Goal: Task Accomplishment & Management: Use online tool/utility

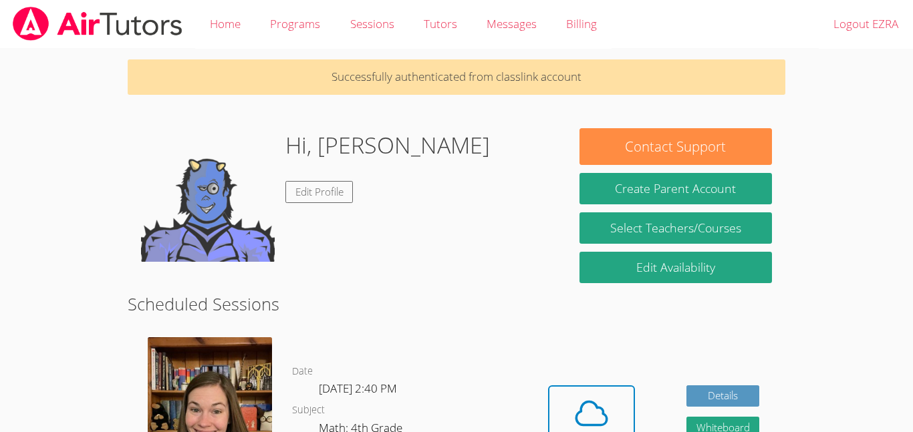
click at [601, 402] on icon at bounding box center [591, 413] width 31 height 23
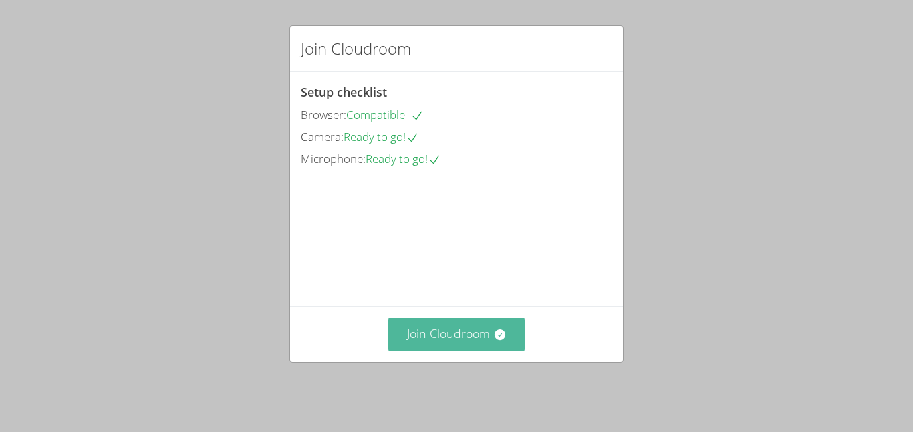
click at [425, 337] on button "Join Cloudroom" at bounding box center [456, 334] width 137 height 33
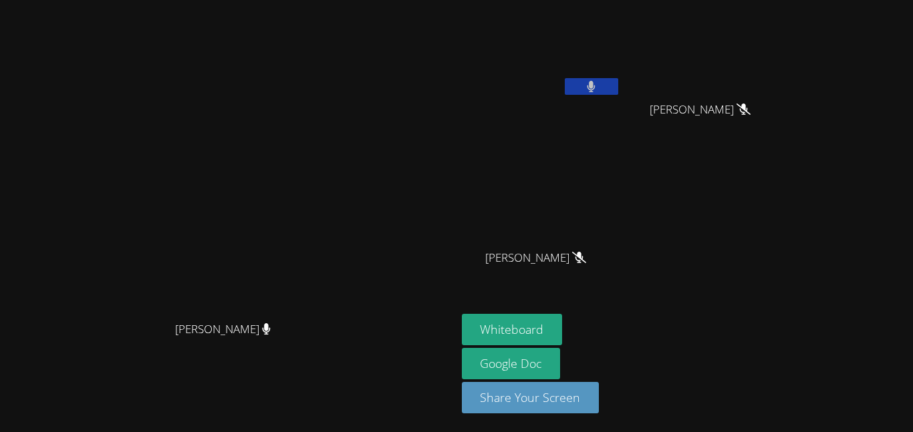
click at [618, 84] on button at bounding box center [591, 86] width 53 height 17
click at [598, 84] on icon at bounding box center [591, 86] width 14 height 11
click at [618, 86] on button at bounding box center [591, 86] width 53 height 17
click at [598, 86] on icon at bounding box center [591, 86] width 14 height 11
click at [595, 82] on icon at bounding box center [591, 86] width 8 height 11
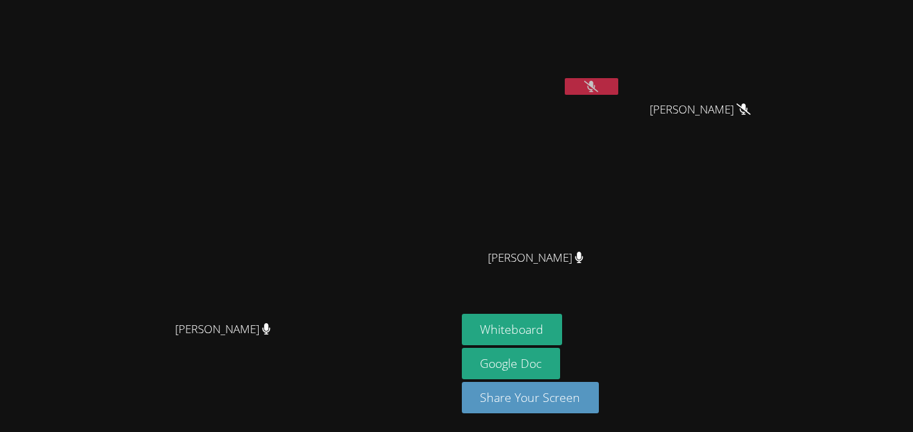
click at [618, 87] on button at bounding box center [591, 86] width 53 height 17
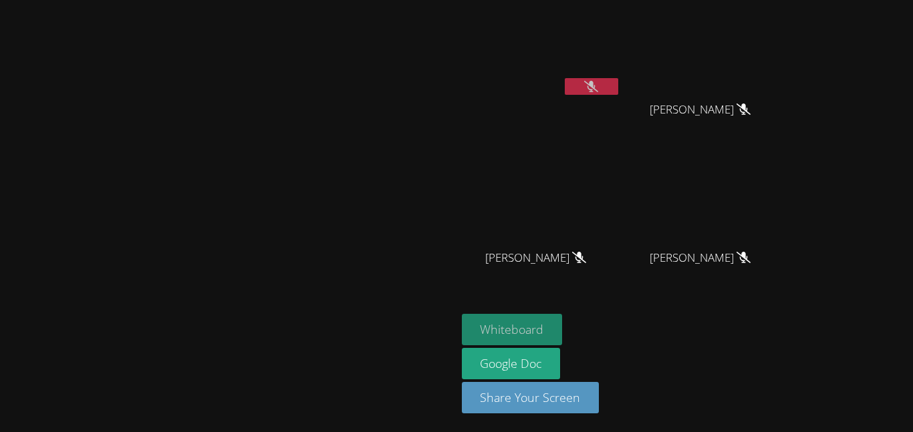
click at [563, 323] on button "Whiteboard" at bounding box center [512, 329] width 101 height 31
click at [618, 84] on button at bounding box center [591, 86] width 53 height 17
click at [618, 78] on button at bounding box center [591, 86] width 53 height 17
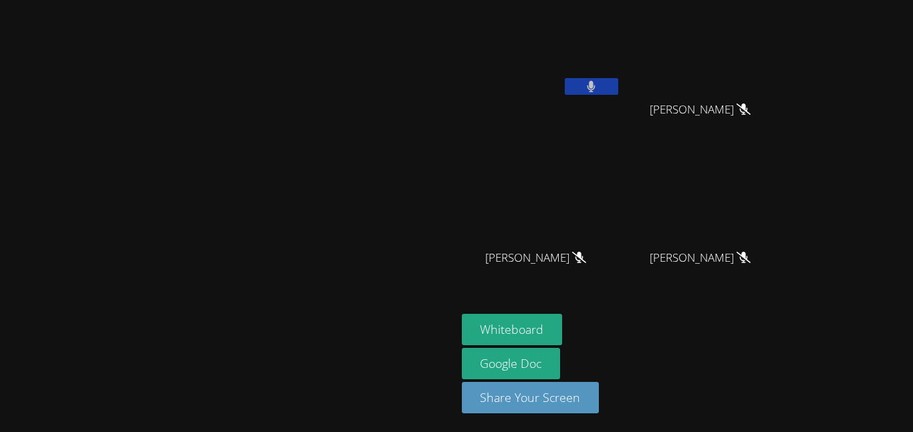
click at [618, 82] on button at bounding box center [591, 86] width 53 height 17
click at [618, 83] on button at bounding box center [591, 86] width 53 height 17
click at [598, 81] on icon at bounding box center [591, 86] width 14 height 11
click at [618, 78] on div at bounding box center [591, 88] width 53 height 20
click at [751, 67] on video at bounding box center [705, 50] width 159 height 90
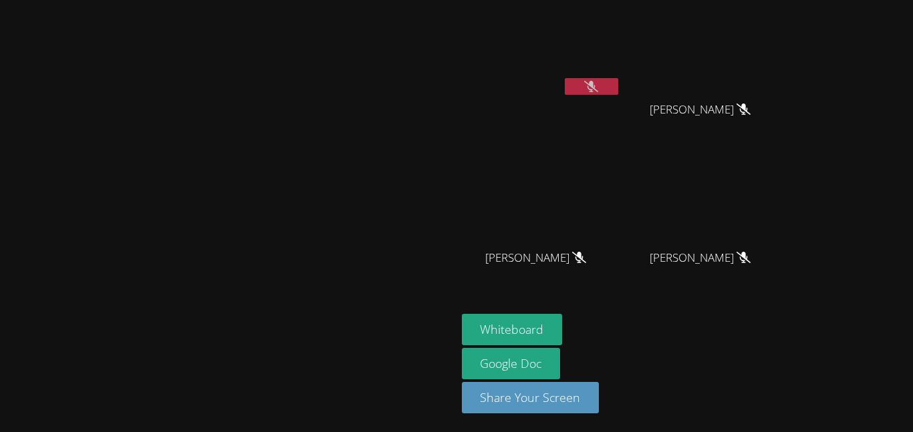
click at [618, 80] on button at bounding box center [591, 86] width 53 height 17
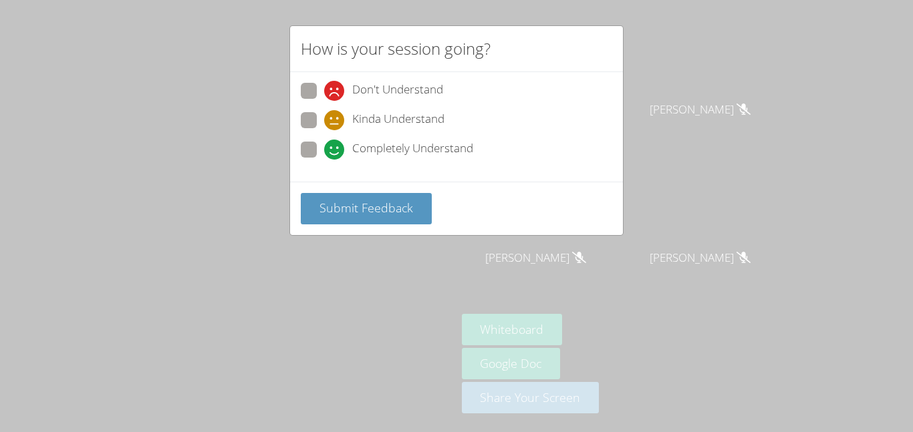
click at [311, 158] on label "Completely Understand" at bounding box center [387, 151] width 172 height 18
click at [324, 153] on input "Completely Understand" at bounding box center [329, 147] width 11 height 11
radio input "true"
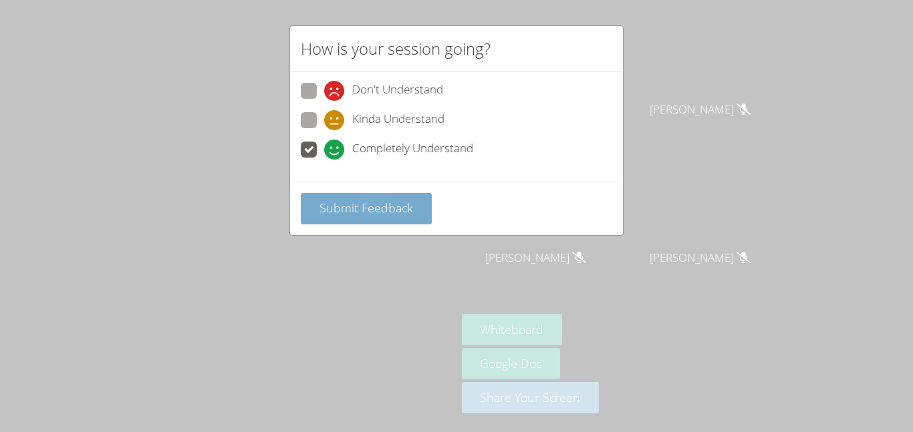
click at [316, 212] on button "Submit Feedback" at bounding box center [366, 208] width 131 height 31
